Goal: Transaction & Acquisition: Book appointment/travel/reservation

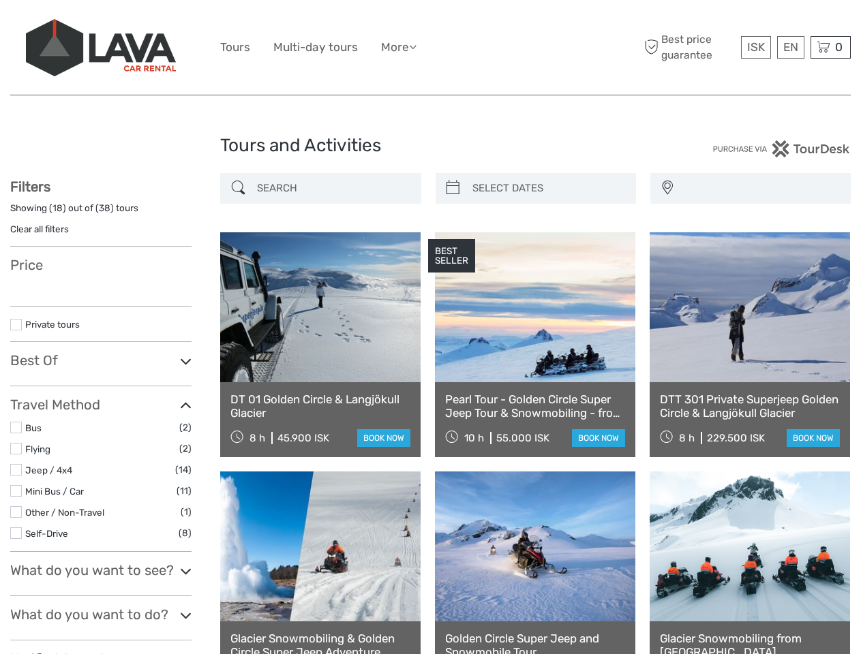
select select
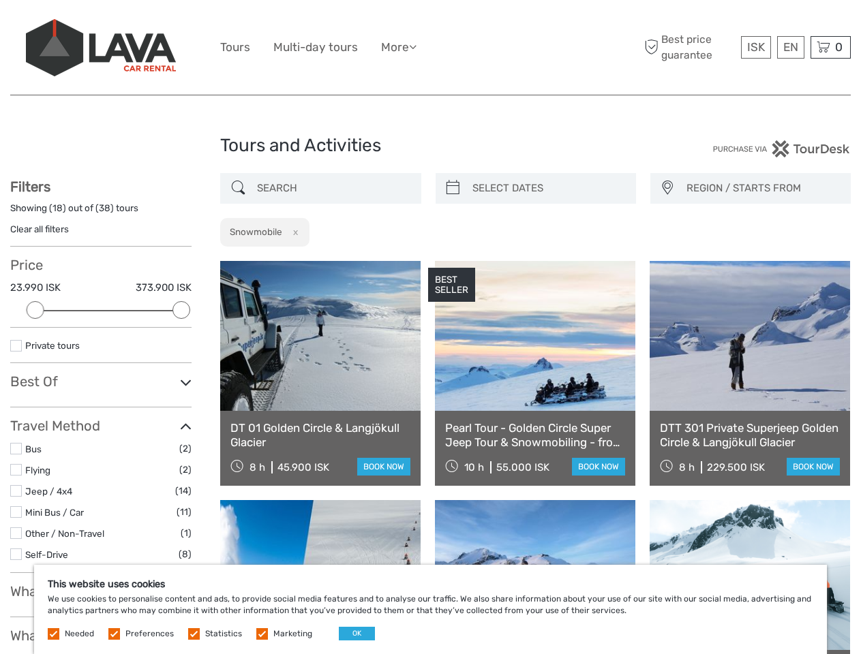
click at [430, 48] on ul "Tours Multi-day tours More Food & drink Travel Articles Back to [GEOGRAPHIC_DAT…" at bounding box center [328, 47] width 217 height 20
click at [400, 47] on link "More" at bounding box center [398, 47] width 35 height 20
click at [416, 46] on icon at bounding box center [412, 47] width 7 height 12
click at [755, 47] on span "ISK" at bounding box center [756, 47] width 18 height 14
click at [790, 47] on div "EN English Español Deutsch" at bounding box center [790, 47] width 27 height 22
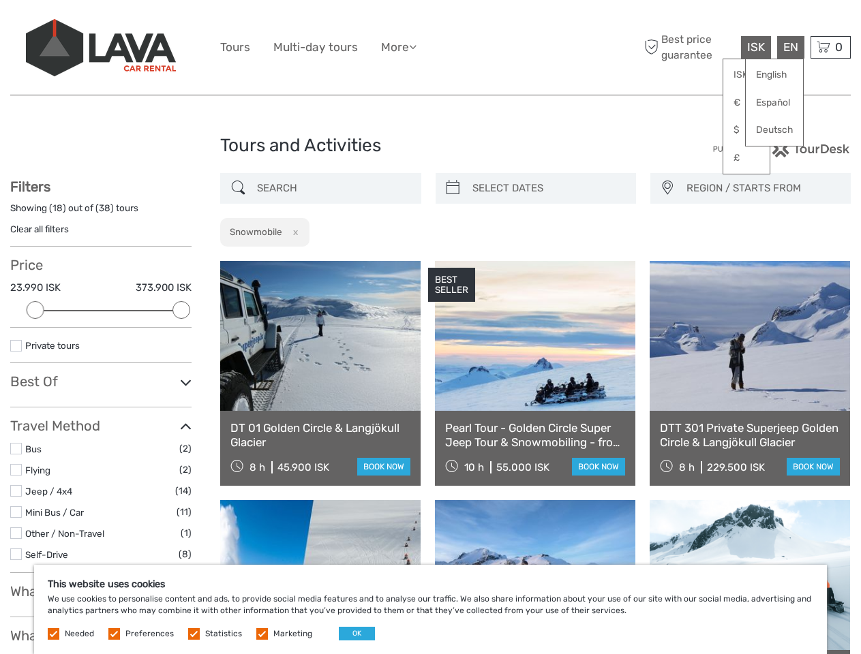
click at [830, 47] on div "0 Items Total 0 ISK Checkout The shopping cart is empty." at bounding box center [830, 47] width 40 height 22
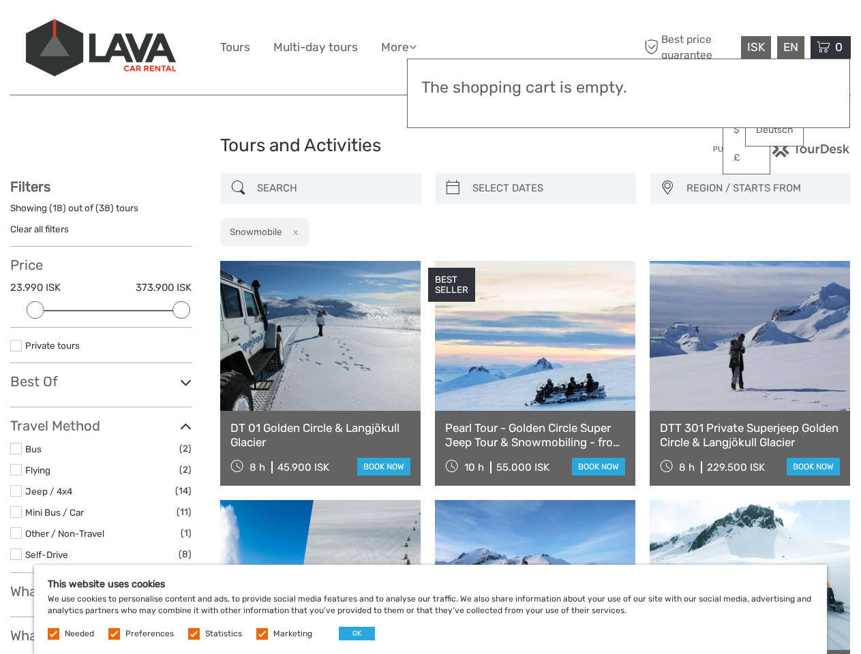
click at [35, 310] on div at bounding box center [36, 310] width 18 height 18
click at [181, 310] on div at bounding box center [181, 310] width 18 height 18
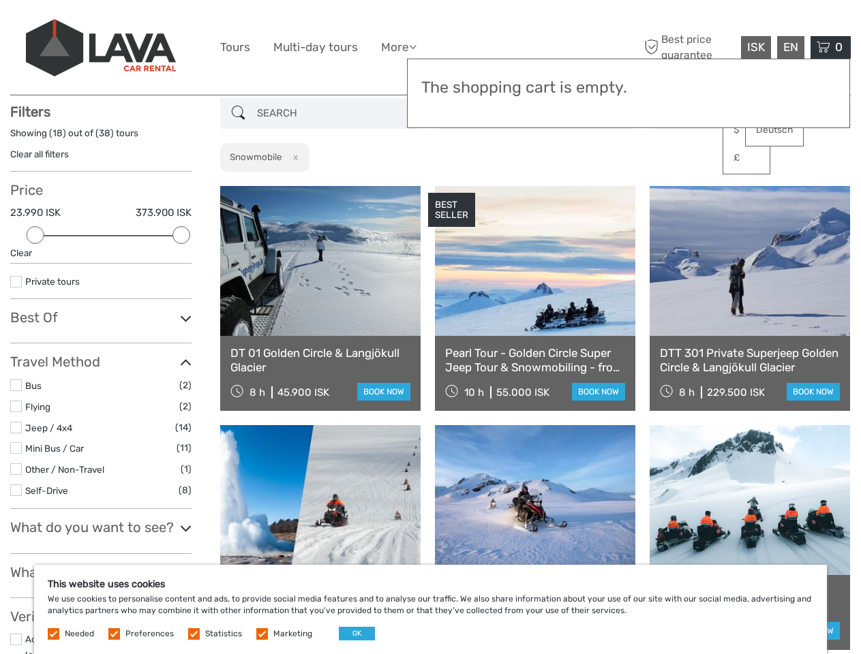
click at [452, 188] on link at bounding box center [535, 261] width 200 height 150
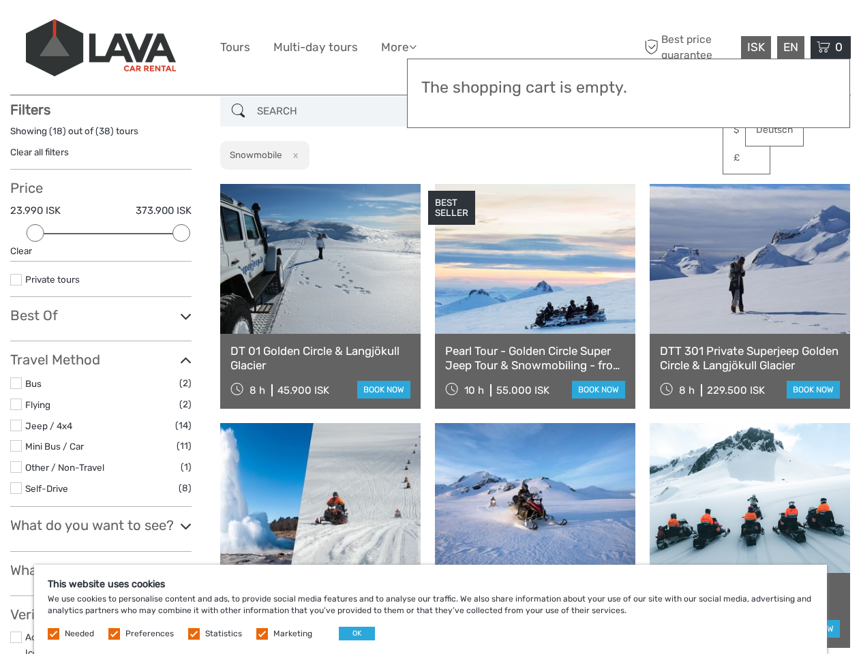
click at [547, 188] on link at bounding box center [535, 259] width 200 height 150
